Goal: Entertainment & Leisure: Consume media (video, audio)

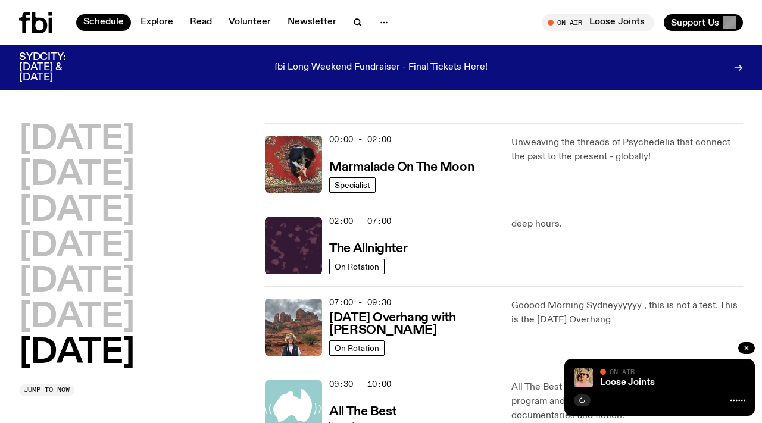
click at [26, 17] on icon at bounding box center [24, 22] width 11 height 21
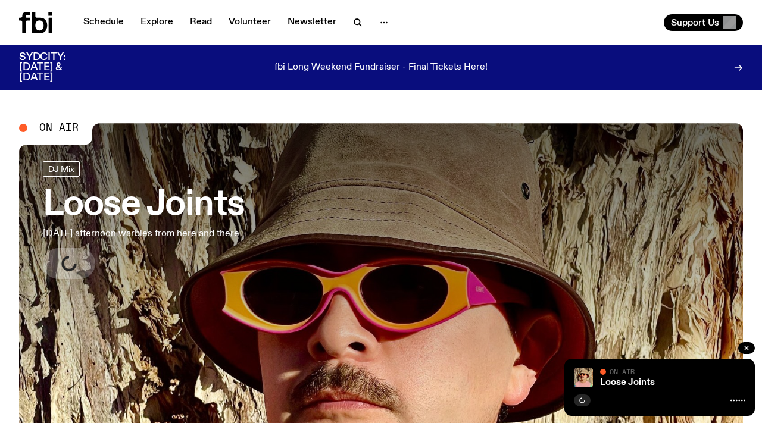
click at [35, 21] on icon at bounding box center [39, 22] width 15 height 21
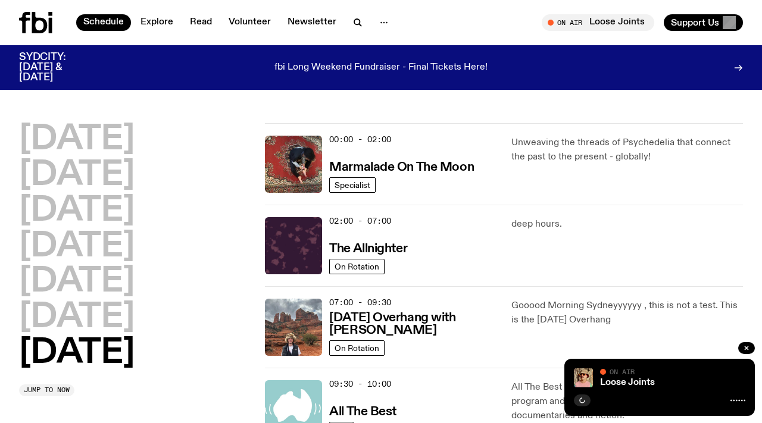
click at [36, 20] on icon at bounding box center [39, 22] width 15 height 21
click at [738, 69] on icon at bounding box center [739, 68] width 10 height 10
click at [40, 23] on icon at bounding box center [35, 22] width 33 height 21
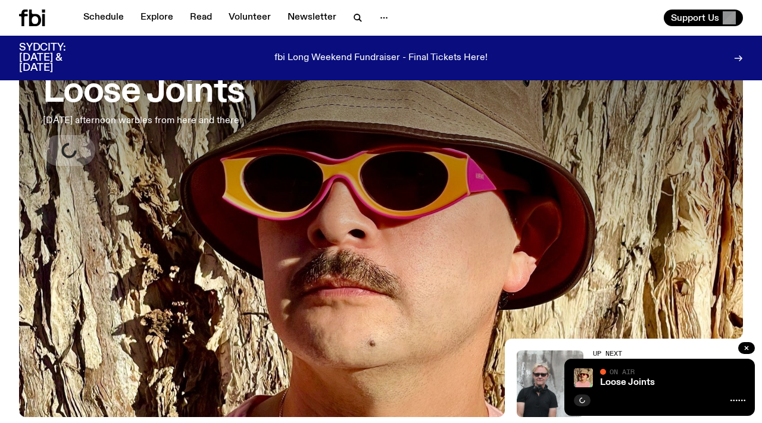
scroll to position [104, 0]
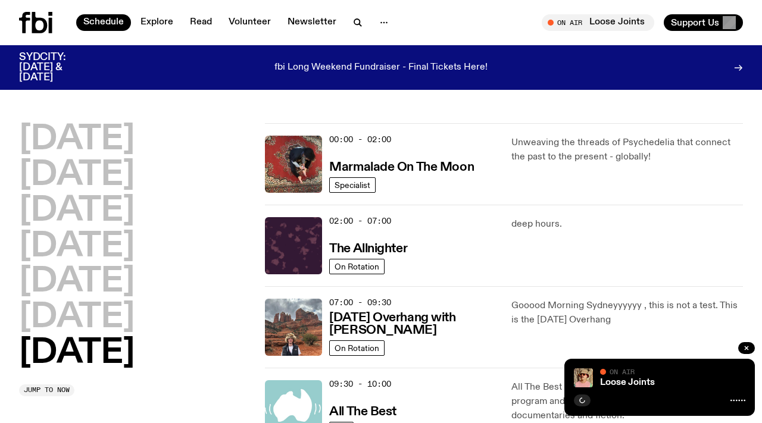
click at [35, 20] on icon at bounding box center [39, 22] width 15 height 21
